Goal: Task Accomplishment & Management: Manage account settings

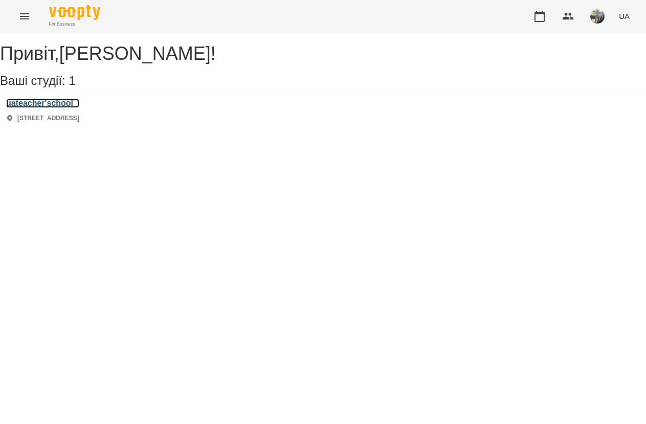
click at [79, 108] on h3 "uateacher'school" at bounding box center [42, 103] width 73 height 9
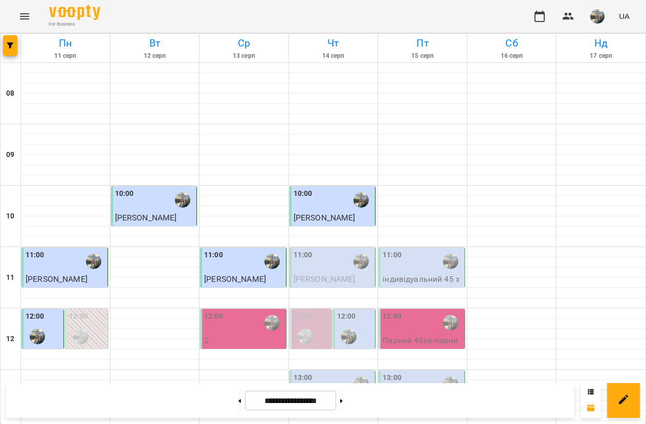
click at [355, 329] on div at bounding box center [349, 337] width 24 height 24
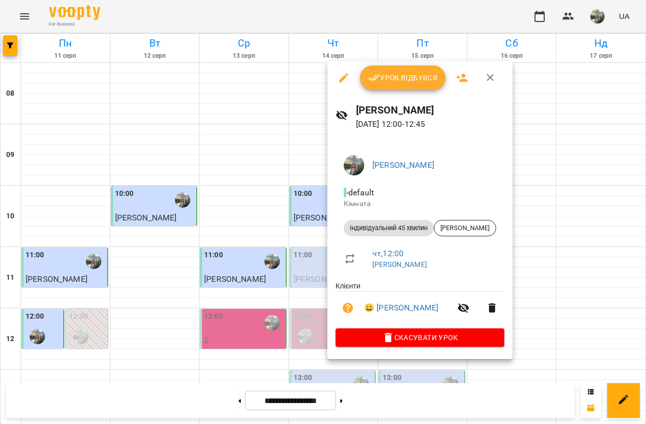
click at [398, 78] on span "Урок відбувся" at bounding box center [403, 78] width 70 height 12
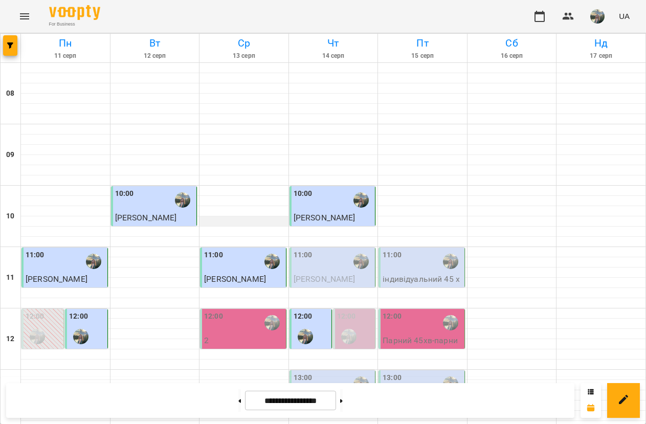
scroll to position [77, 0]
click at [322, 373] on div "13:00" at bounding box center [334, 385] width 80 height 24
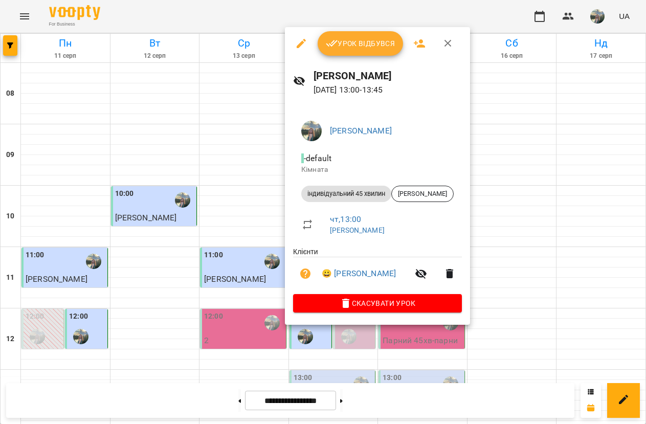
click at [371, 46] on span "Урок відбувся" at bounding box center [361, 43] width 70 height 12
